Goal: Task Accomplishment & Management: Use online tool/utility

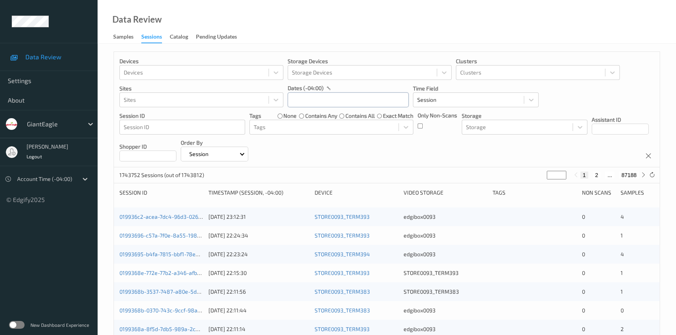
click at [311, 98] on input "text" at bounding box center [347, 99] width 121 height 15
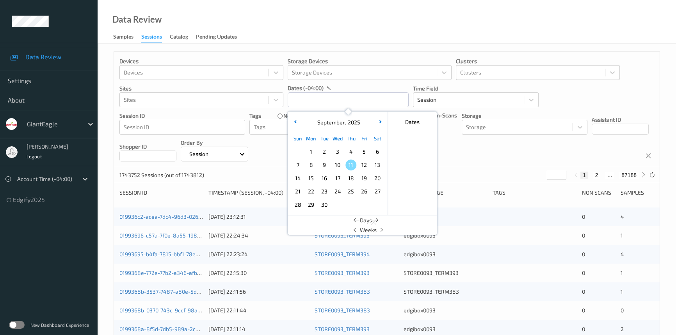
click at [311, 164] on span "8" at bounding box center [310, 165] width 11 height 11
type input "[DATE] 00:00 -> [DATE] 23:59"
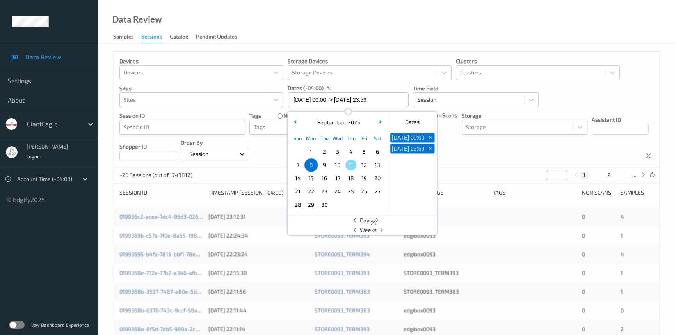
click at [340, 22] on div "Data Review Samples Sessions Catalog Pending Updates" at bounding box center [387, 22] width 578 height 44
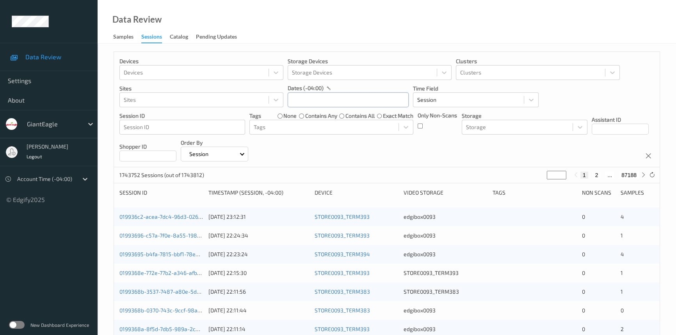
click at [320, 101] on input "text" at bounding box center [347, 99] width 121 height 15
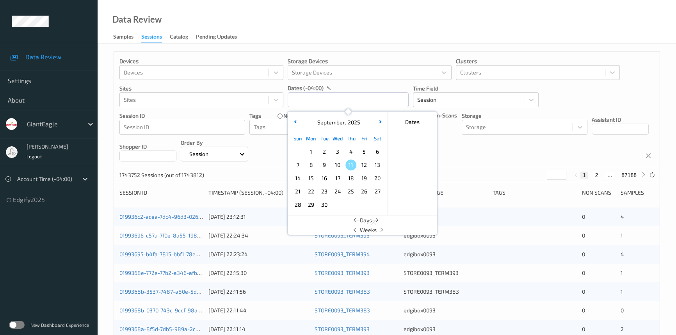
click at [316, 164] on span "8" at bounding box center [310, 165] width 11 height 11
type input "[DATE] 00:00 -> [DATE] 23:59"
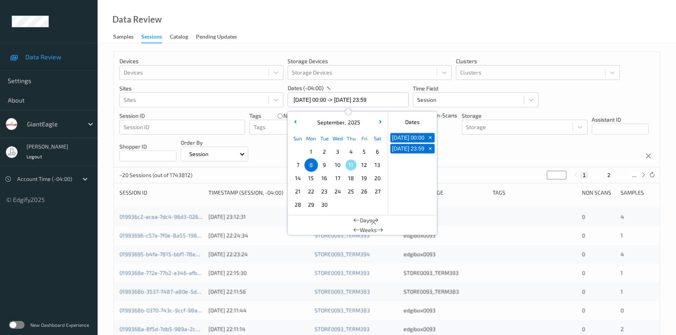
click at [349, 2] on div "Data Review Samples Sessions Catalog Pending Updates" at bounding box center [387, 22] width 578 height 44
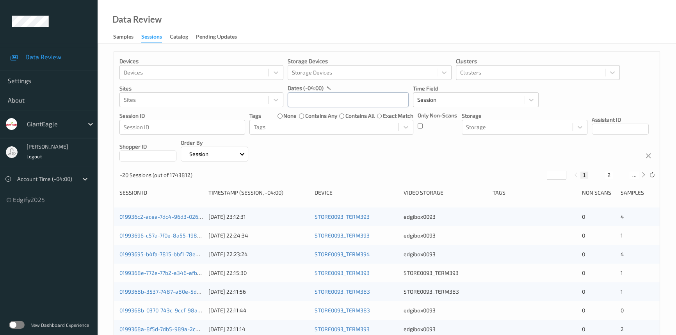
click at [313, 103] on input "text" at bounding box center [347, 99] width 121 height 15
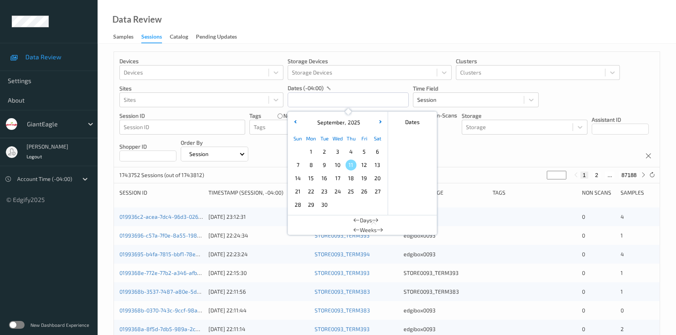
click at [310, 165] on span "8" at bounding box center [310, 165] width 11 height 11
type input "[DATE] 00:00 -> [DATE] 23:59"
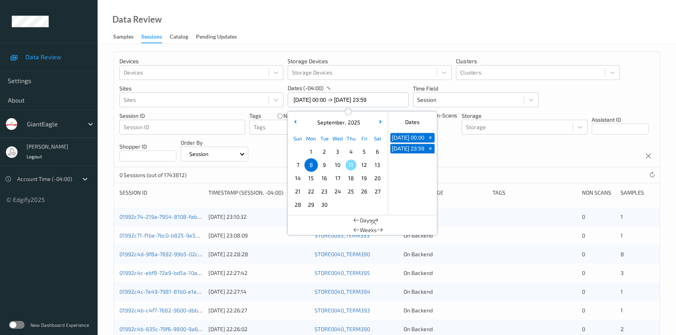
click at [324, 20] on div "Data Review Samples Sessions Catalog Pending Updates" at bounding box center [387, 22] width 578 height 44
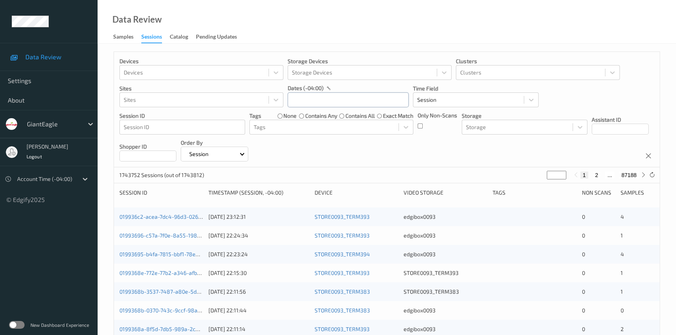
click at [310, 102] on input "text" at bounding box center [347, 99] width 121 height 15
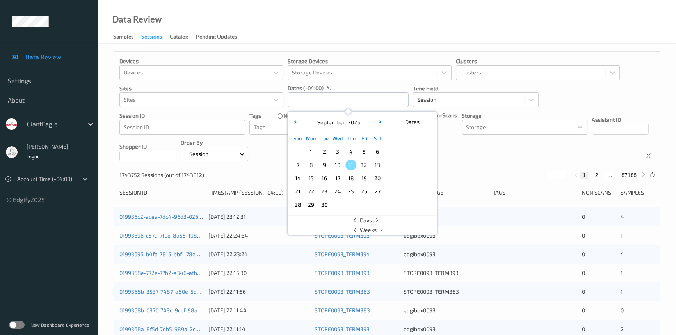
click at [315, 168] on span "8" at bounding box center [310, 165] width 11 height 11
type input "[DATE] 00:00 -> [DATE] 23:59"
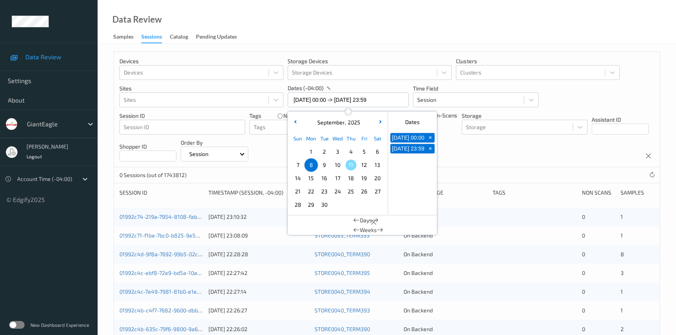
click at [343, 18] on div "Data Review Samples Sessions Catalog Pending Updates" at bounding box center [387, 22] width 578 height 44
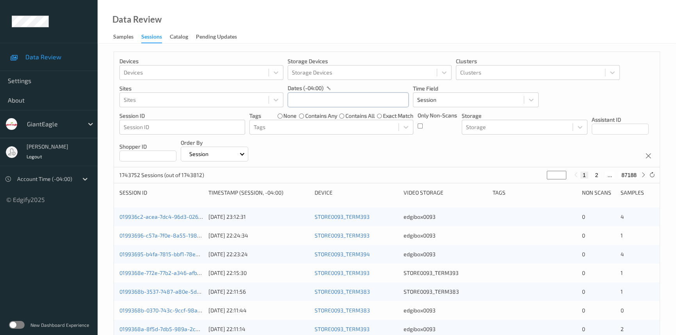
click at [304, 104] on input "text" at bounding box center [347, 99] width 121 height 15
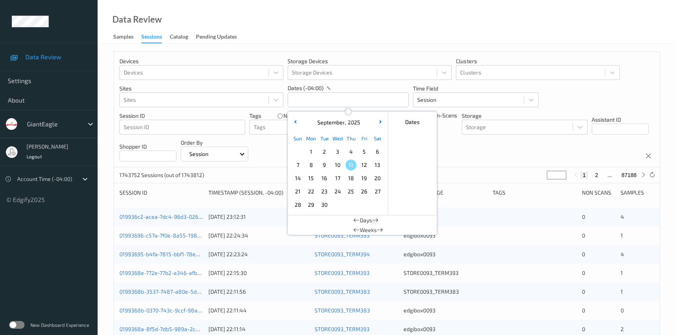
click at [312, 161] on span "8" at bounding box center [310, 165] width 11 height 11
type input "08/09/2025 00:00 -> 08/09/2025 23:59"
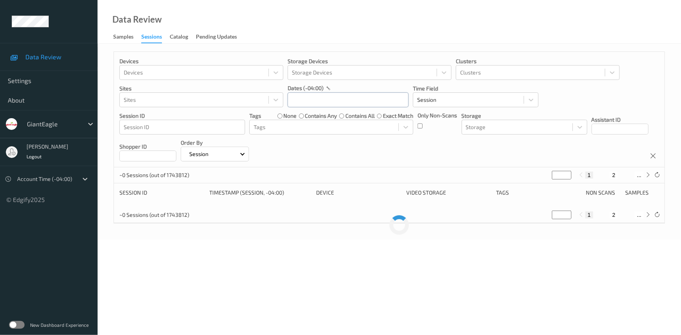
click at [314, 99] on input "text" at bounding box center [347, 99] width 121 height 15
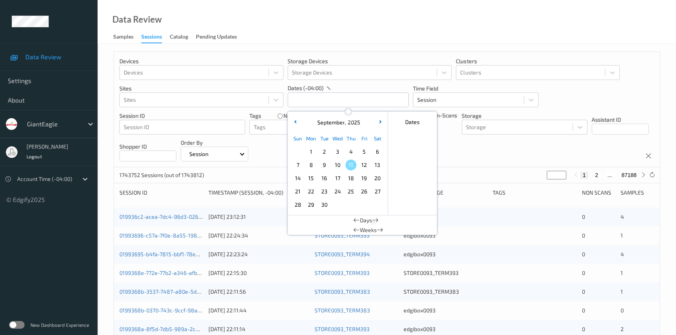
click at [311, 165] on span "8" at bounding box center [310, 165] width 11 height 11
type input "[DATE] 00:00 -> [DATE] 23:59"
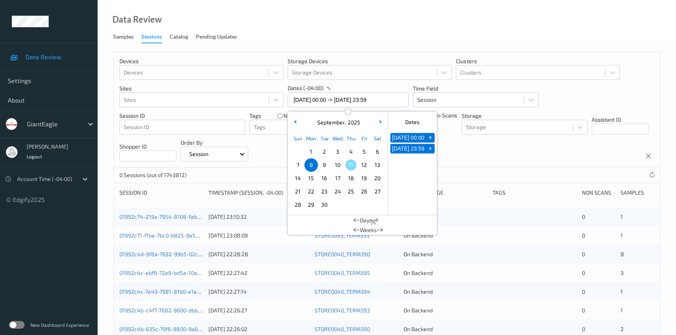
click at [336, 24] on div "Data Review Samples Sessions Catalog Pending Updates" at bounding box center [387, 22] width 578 height 44
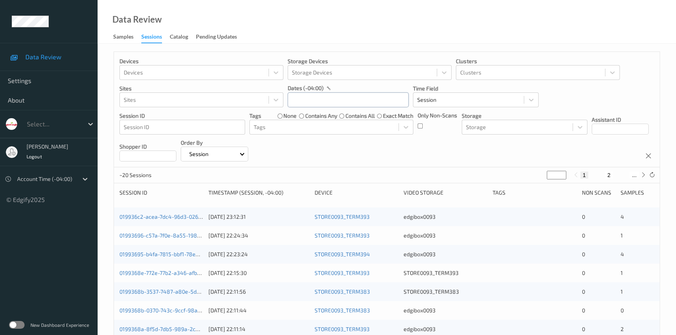
click at [318, 98] on input "text" at bounding box center [347, 99] width 121 height 15
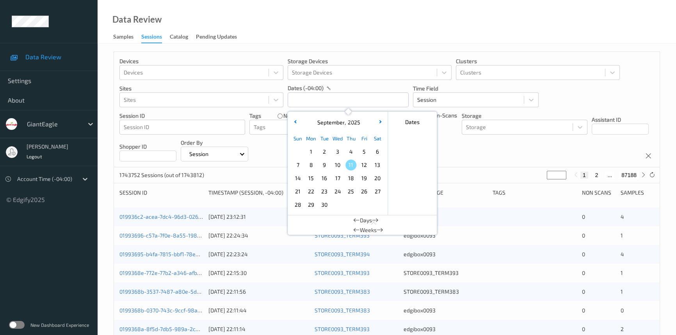
click at [309, 163] on span "8" at bounding box center [310, 165] width 11 height 11
type input "08/09/2025 00:00 -> 08/09/2025 23:59"
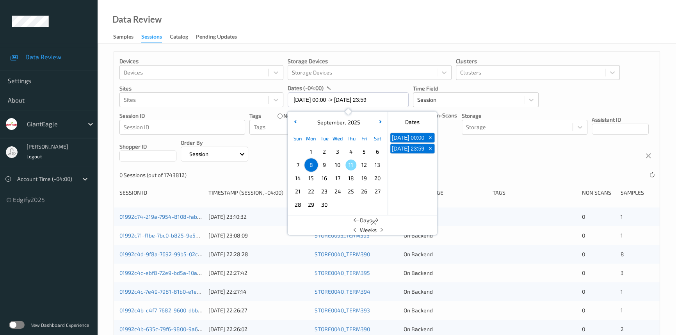
click at [397, 32] on div "Data Review Samples Sessions Catalog Pending Updates" at bounding box center [387, 22] width 578 height 44
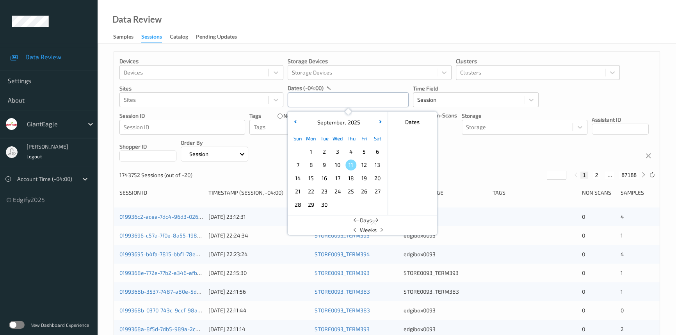
click at [302, 102] on input "text" at bounding box center [347, 99] width 121 height 15
click at [308, 164] on span "8" at bounding box center [310, 165] width 11 height 11
type input "[DATE] 00:00 -> [DATE] 23:59"
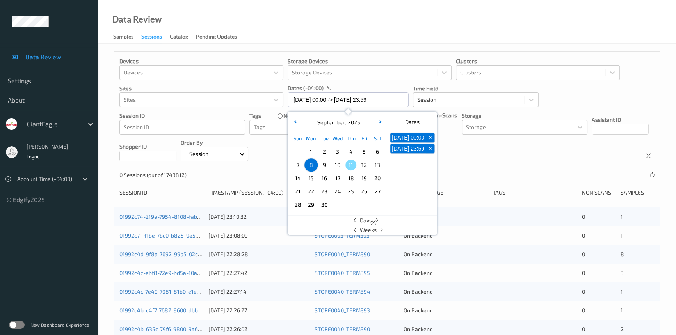
click at [381, 11] on div "Data Review Samples Sessions Catalog Pending Updates" at bounding box center [387, 22] width 578 height 44
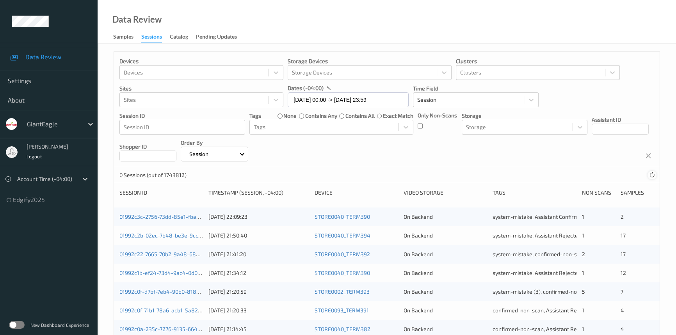
click at [651, 176] on icon at bounding box center [652, 175] width 6 height 6
